Goal: Transaction & Acquisition: Purchase product/service

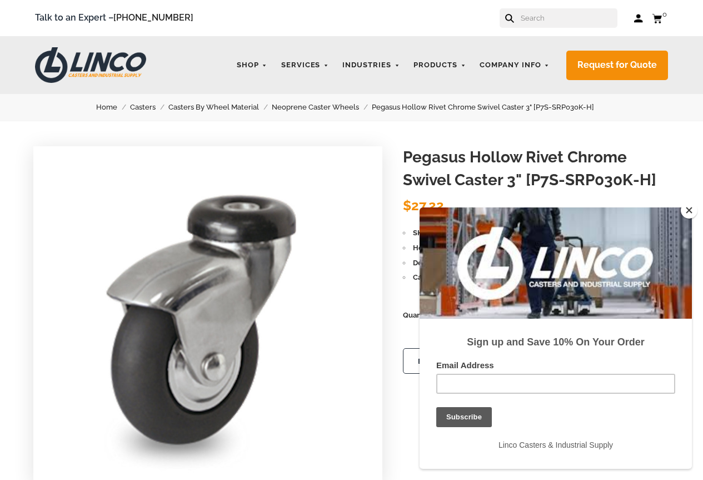
click at [695, 207] on button "Close" at bounding box center [689, 210] width 17 height 17
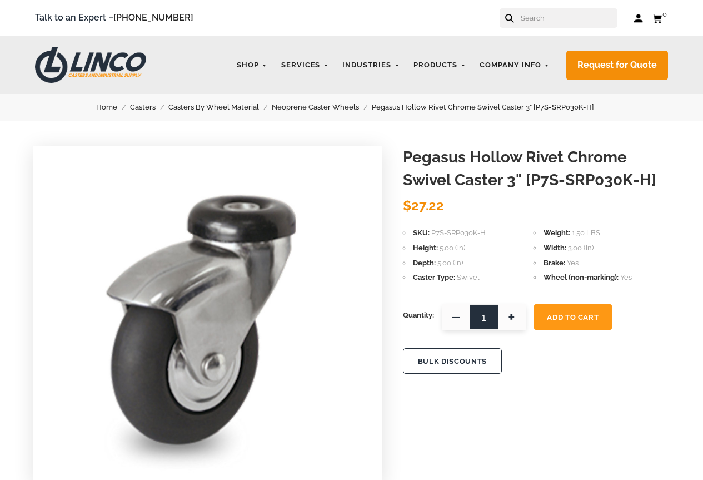
click at [322, 107] on link "Neoprene Caster Wheels" at bounding box center [322, 107] width 100 height 12
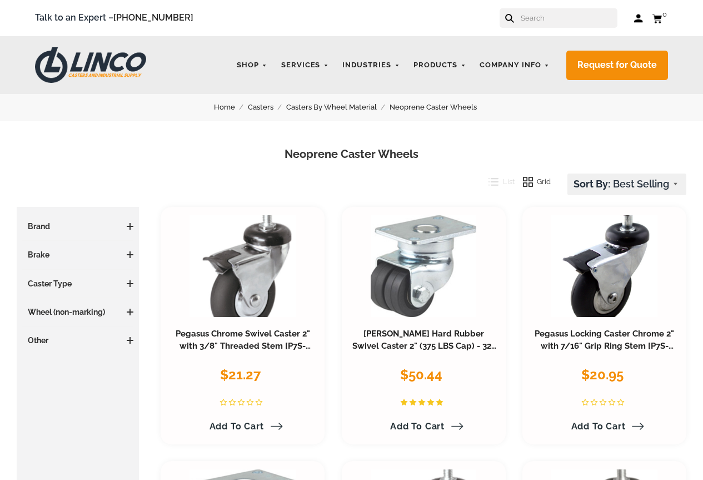
click at [131, 225] on span at bounding box center [130, 226] width 7 height 7
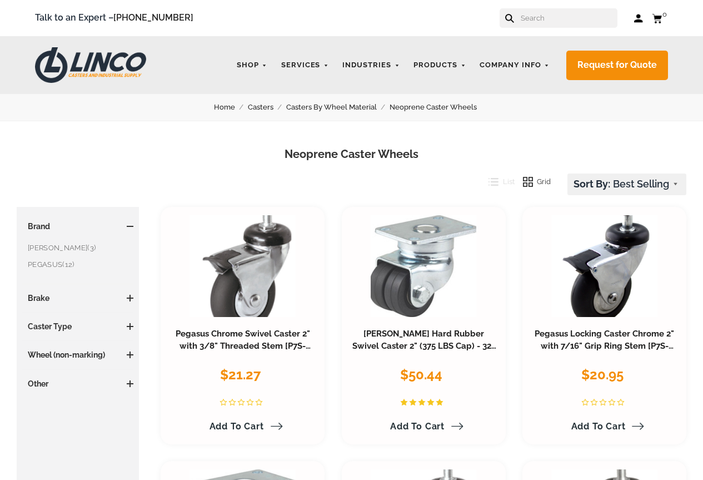
click at [61, 263] on link "PEGASUS (12)" at bounding box center [81, 265] width 106 height 12
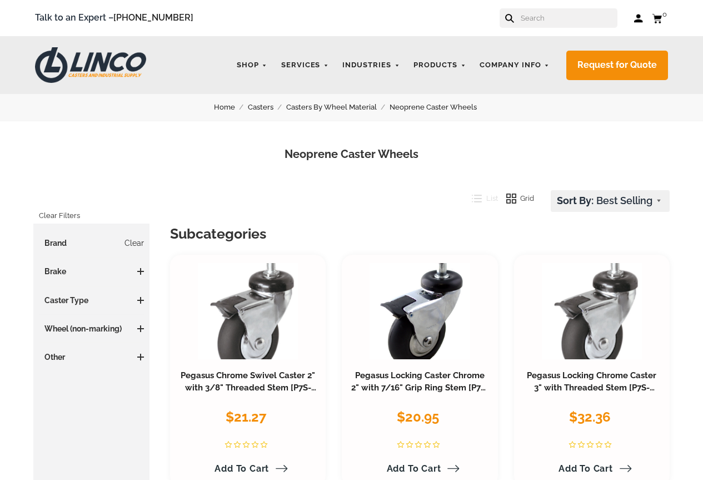
click at [139, 300] on span at bounding box center [140, 300] width 7 height 1
click at [74, 321] on span "(12)" at bounding box center [74, 322] width 12 height 8
click at [142, 354] on span at bounding box center [140, 357] width 7 height 7
click at [142, 358] on span at bounding box center [140, 357] width 7 height 7
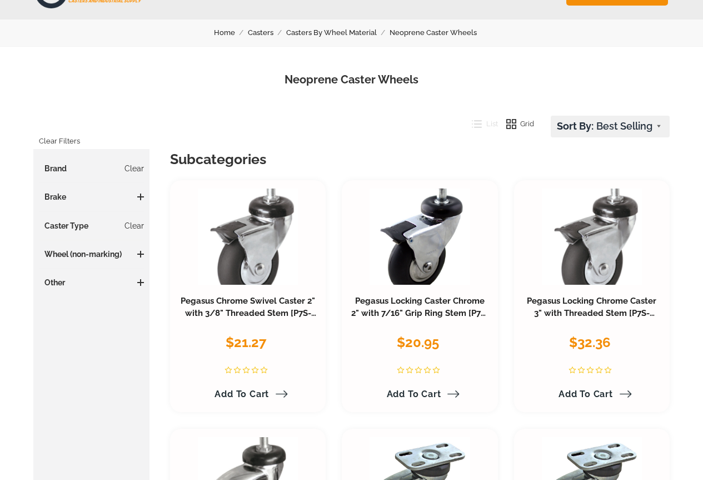
scroll to position [56, 0]
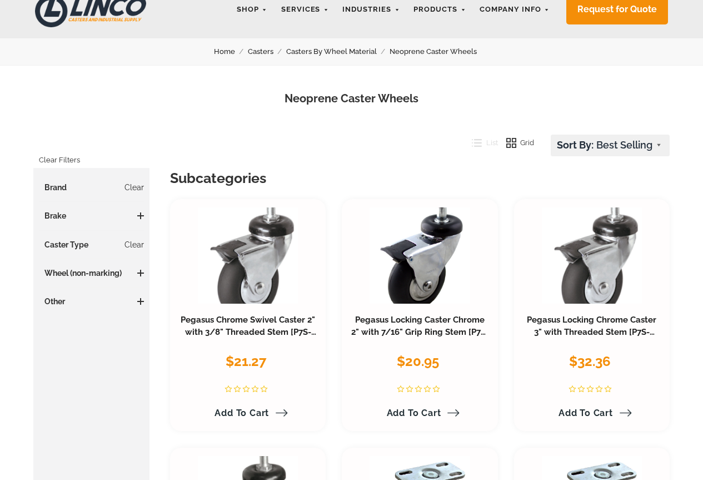
click at [484, 145] on button "List" at bounding box center [481, 143] width 34 height 17
click at [664, 145] on select "Featured Items Newest Items Best Selling A to Z Z to A By Review Price: Ascendi…" at bounding box center [611, 145] width 118 height 21
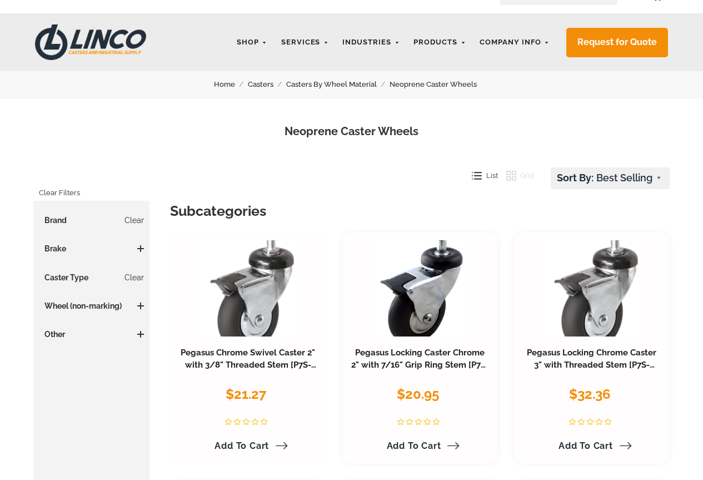
scroll to position [0, 0]
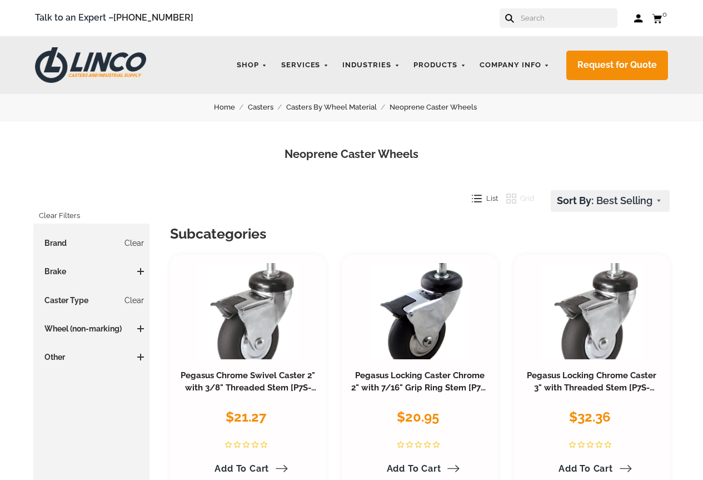
click at [64, 302] on h3 "Caster Type Clear" at bounding box center [91, 300] width 105 height 11
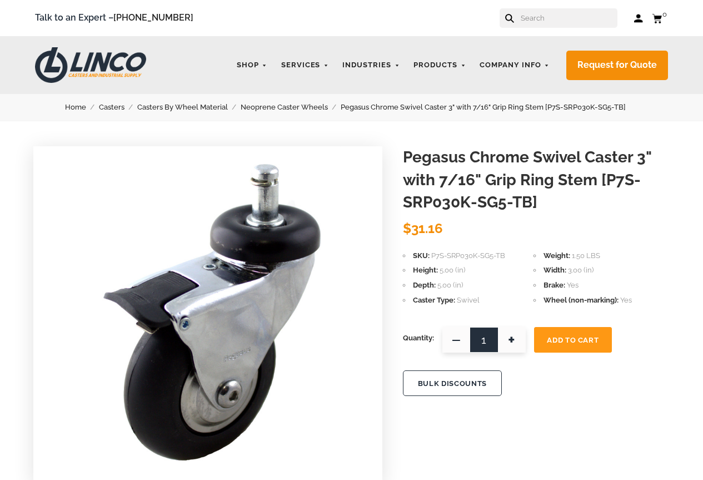
click at [227, 358] on img at bounding box center [208, 313] width 266 height 334
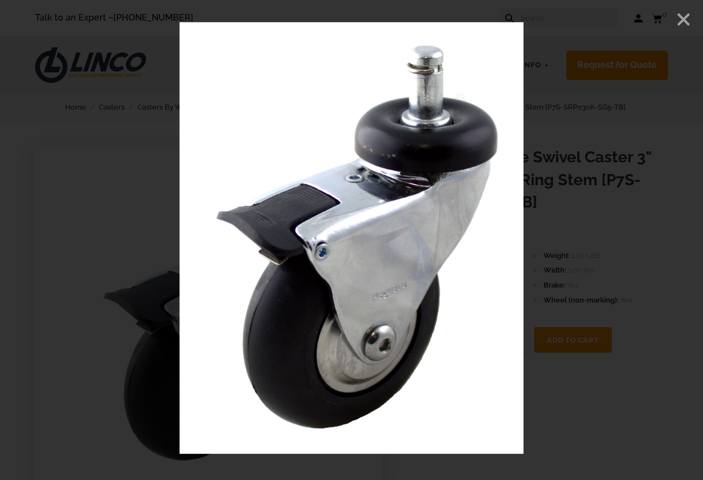
click at [681, 18] on icon "Close" at bounding box center [684, 19] width 17 height 17
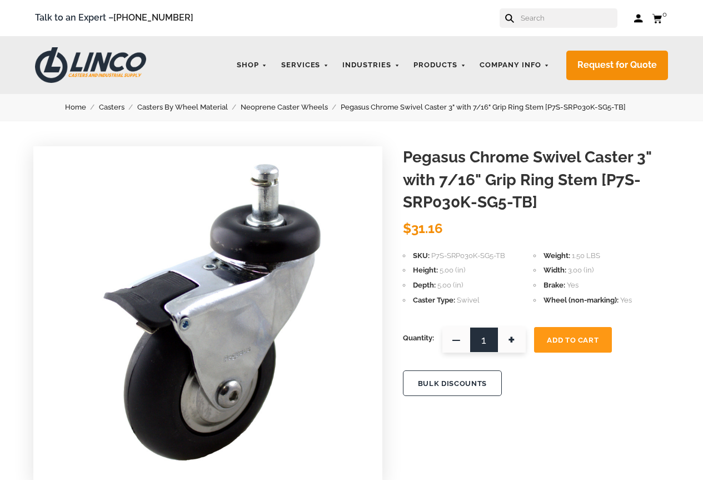
scroll to position [2, 0]
